Goal: Transaction & Acquisition: Book appointment/travel/reservation

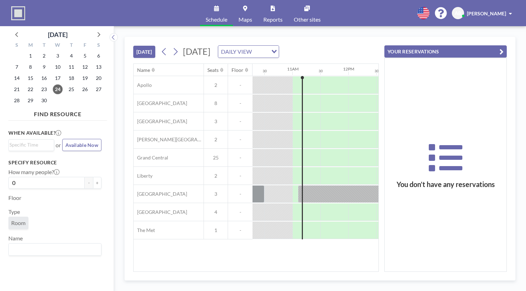
scroll to position [0, 587]
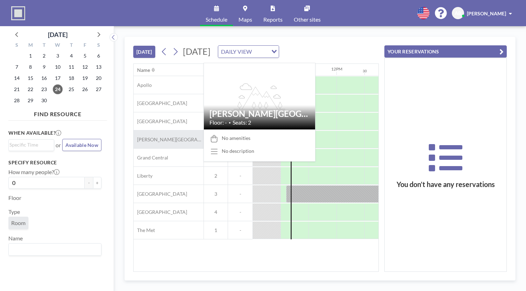
click at [175, 133] on div "[PERSON_NAME][GEOGRAPHIC_DATA]" at bounding box center [168, 140] width 70 height 18
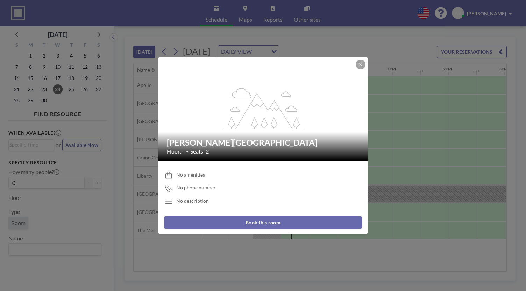
click at [288, 222] on button "Book this room" at bounding box center [263, 223] width 198 height 12
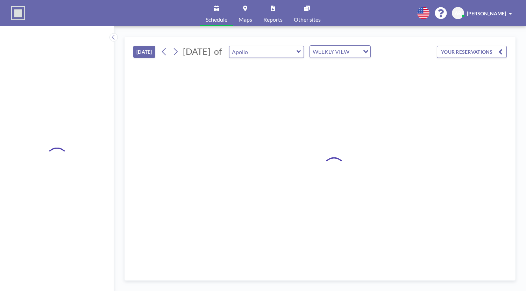
type input "[PERSON_NAME][GEOGRAPHIC_DATA]"
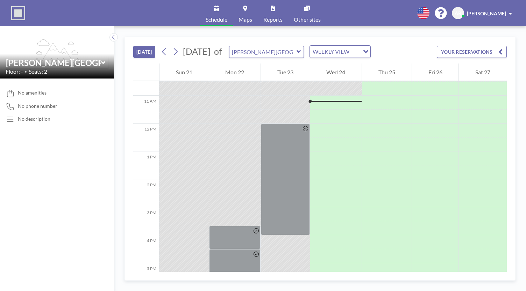
scroll to position [294, 0]
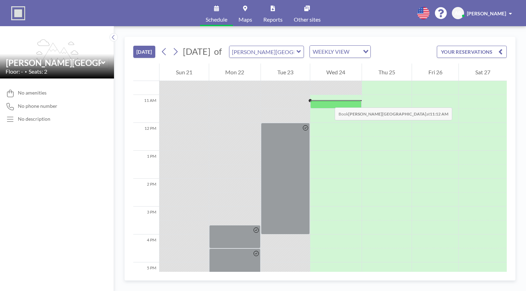
click at [327, 101] on div at bounding box center [336, 105] width 52 height 8
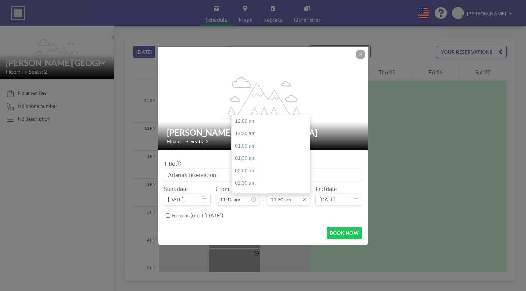
scroll to position [286, 0]
click at [284, 203] on input "11:30 am" at bounding box center [288, 200] width 43 height 12
click at [255, 134] on div "12:00 pm" at bounding box center [272, 134] width 82 height 13
type input "12:00 pm"
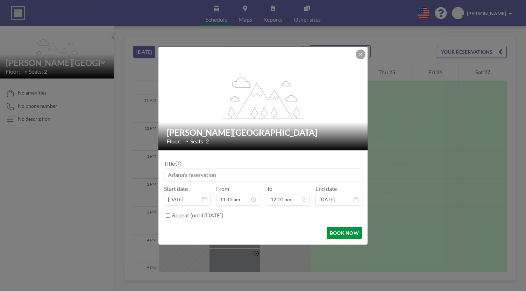
click at [351, 236] on button "BOOK NOW" at bounding box center [343, 233] width 35 height 12
